Goal: Find specific page/section: Find specific page/section

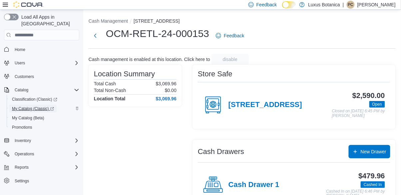
click at [34, 106] on span "My Catalog (Classic)" at bounding box center [33, 108] width 42 height 5
